Goal: Check status: Check status

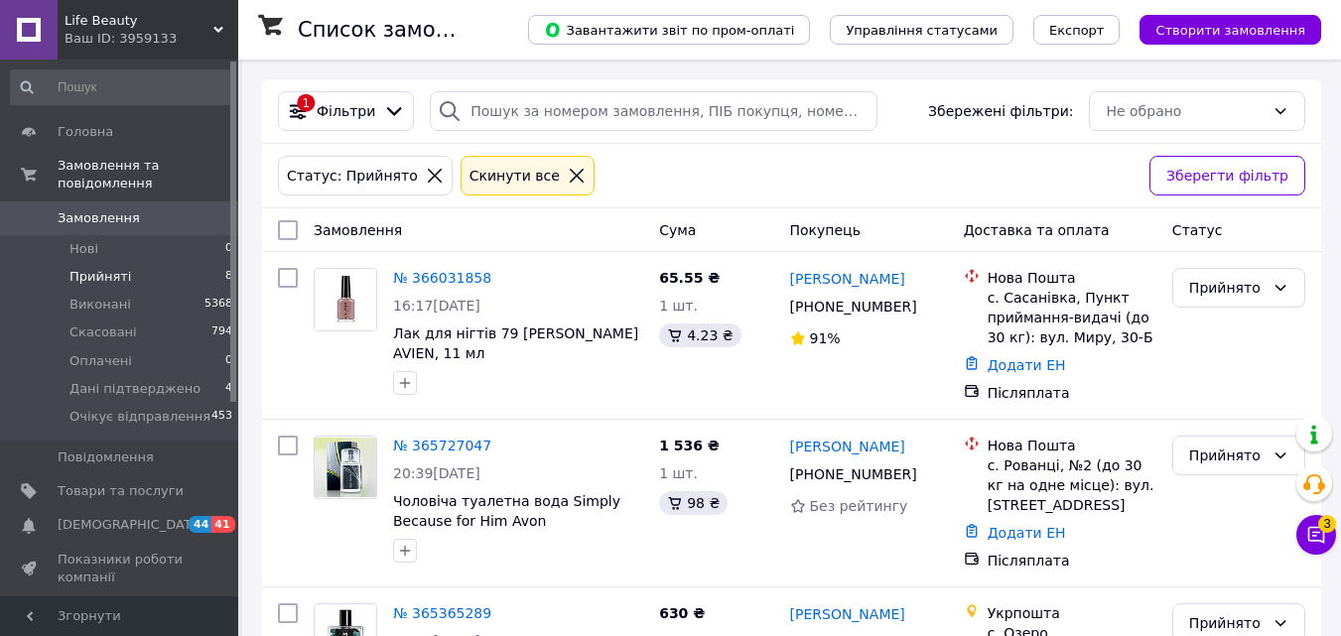
click at [233, 597] on span "Згорнути" at bounding box center [119, 617] width 238 height 40
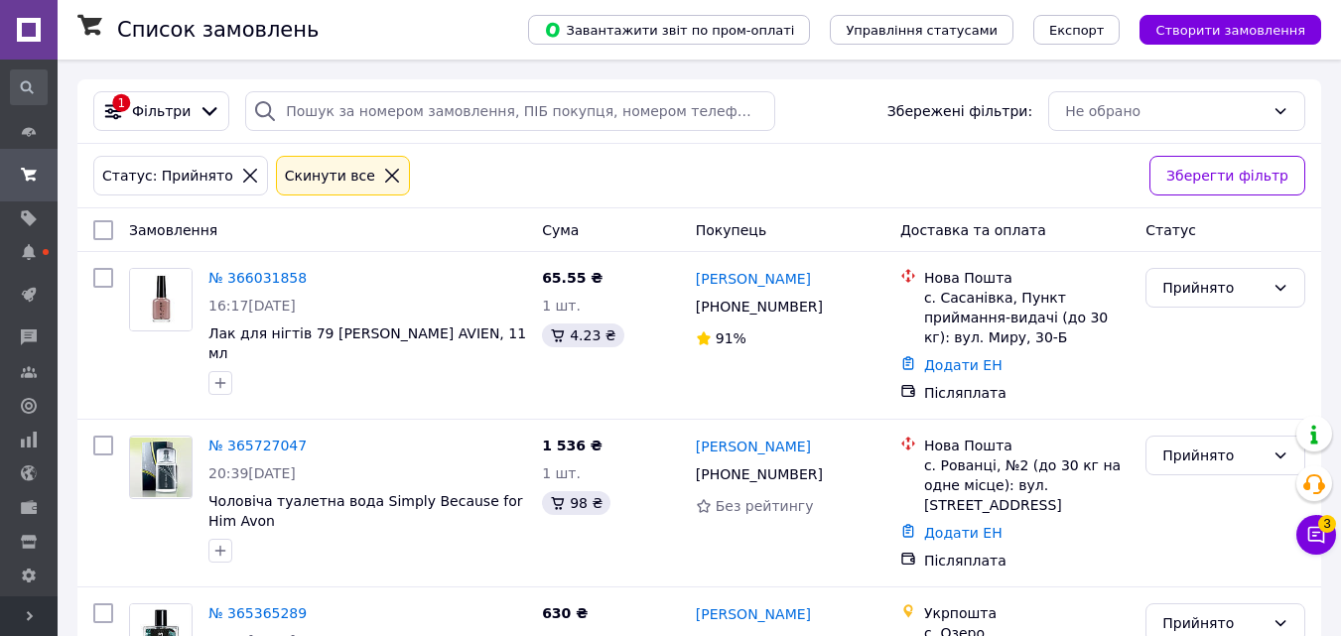
drag, startPoint x: 180, startPoint y: 635, endPoint x: 891, endPoint y: 83, distance: 900.6
click at [891, 83] on div "1 Фільтри Збережені фільтри: Не обрано" at bounding box center [699, 111] width 1244 height 65
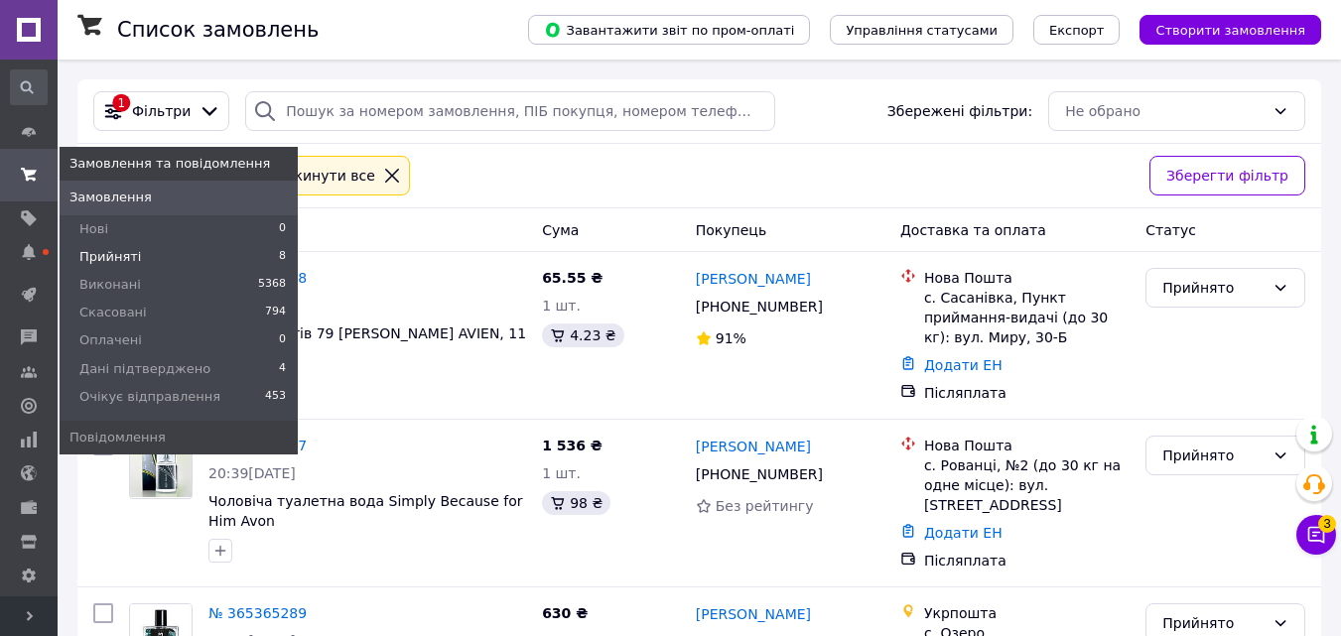
click at [41, 167] on span at bounding box center [29, 175] width 58 height 36
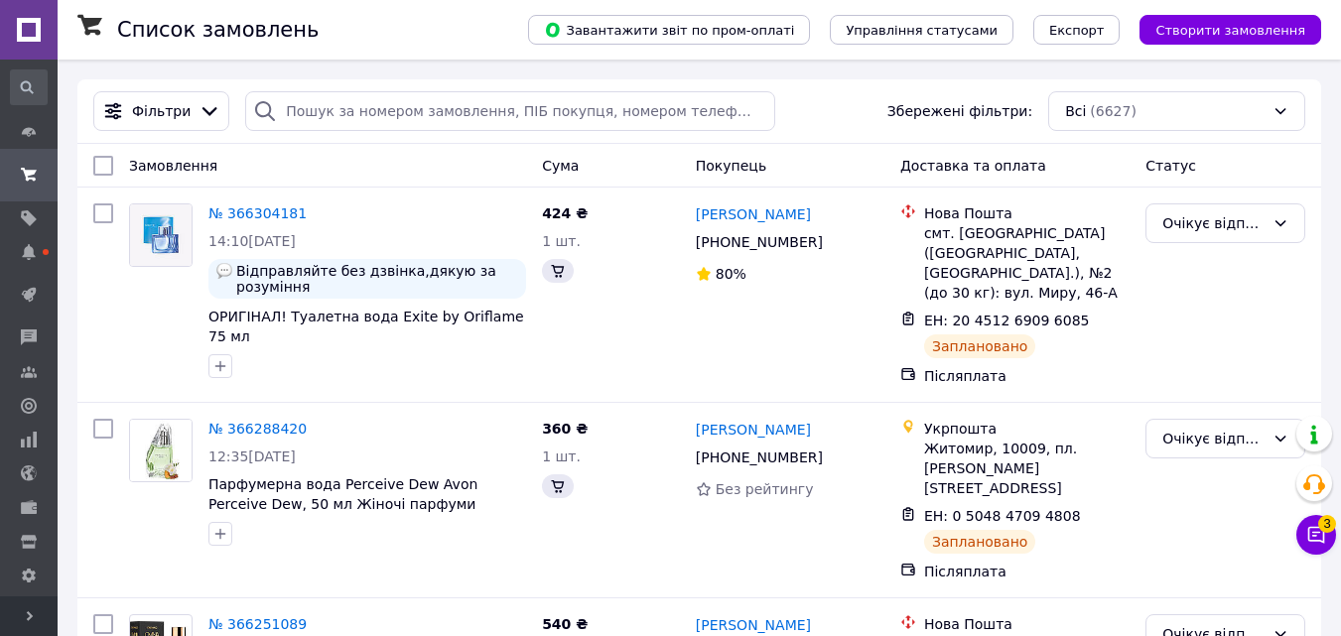
click at [31, 612] on icon at bounding box center [30, 616] width 10 height 10
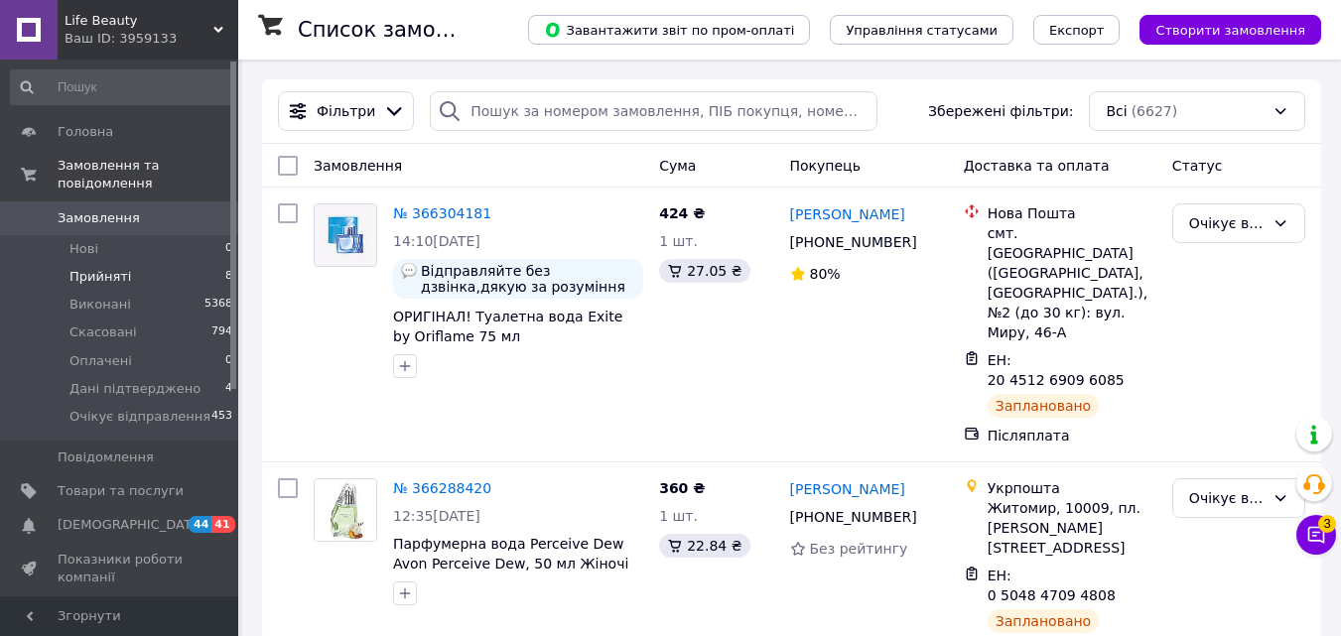
click at [150, 263] on li "Прийняті 8" at bounding box center [122, 277] width 244 height 28
